Goal: Navigation & Orientation: Find specific page/section

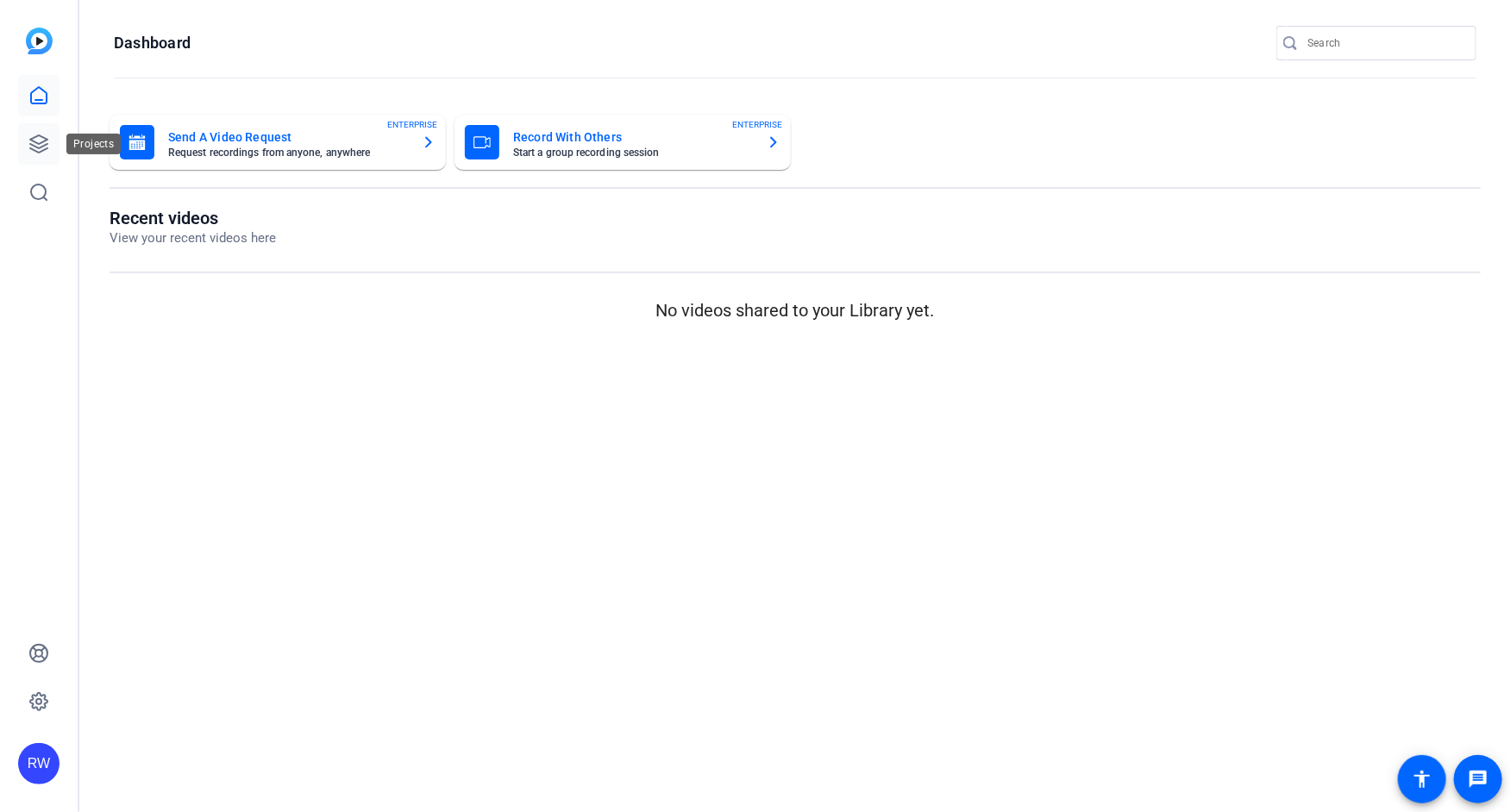
click at [40, 156] on link at bounding box center [39, 144] width 42 height 42
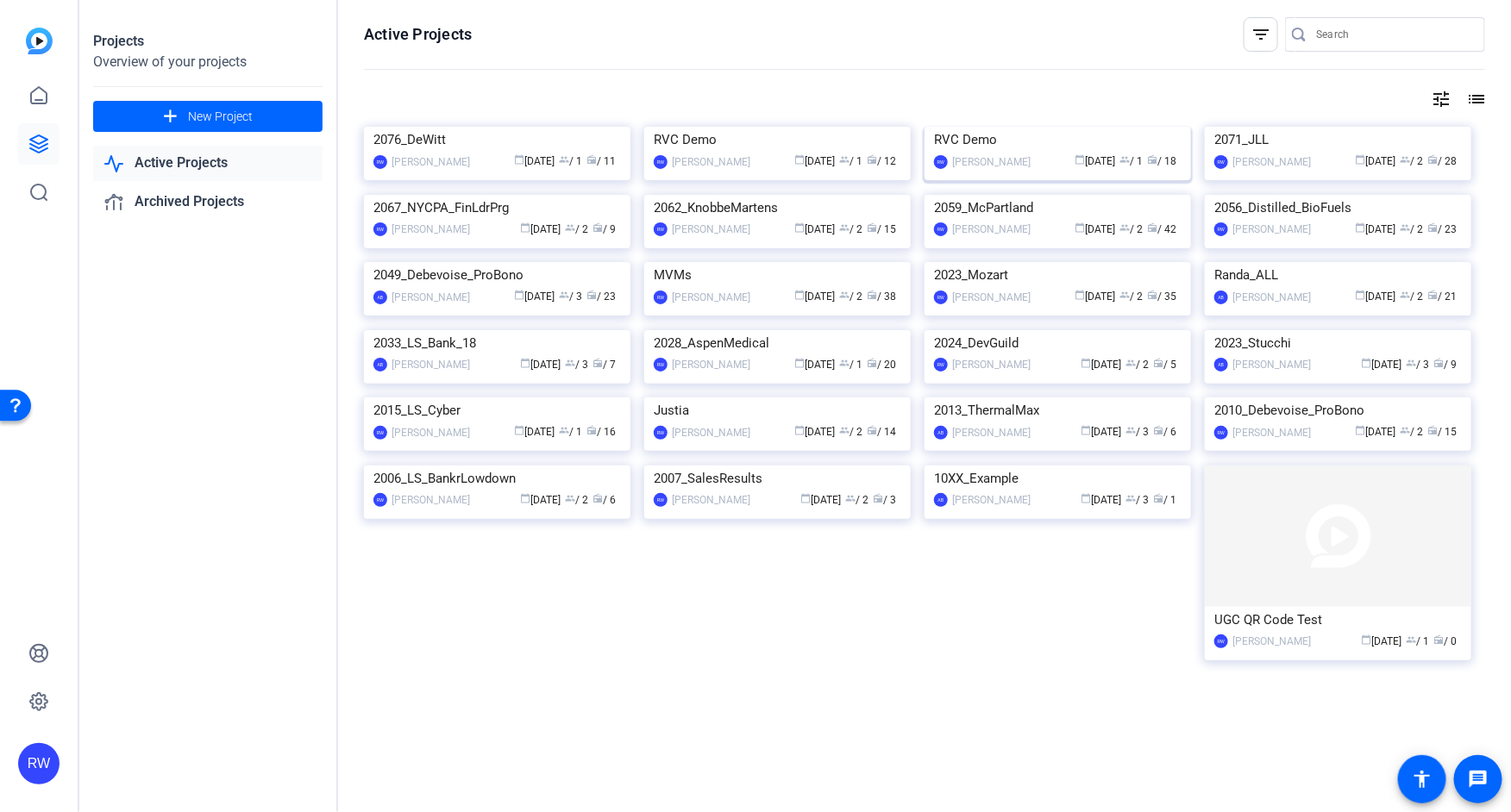
click at [1048, 126] on img at bounding box center [1058, 126] width 267 height 0
